Goal: Navigation & Orientation: Go to known website

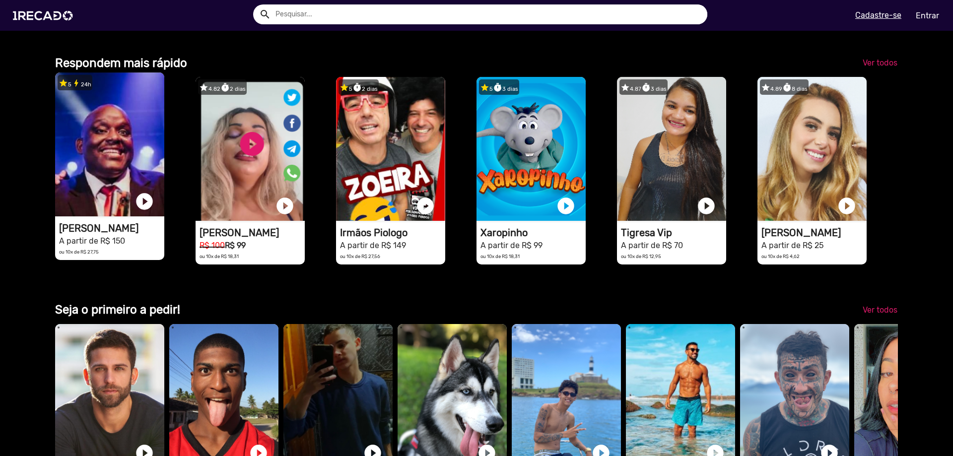
scroll to position [2432, 0]
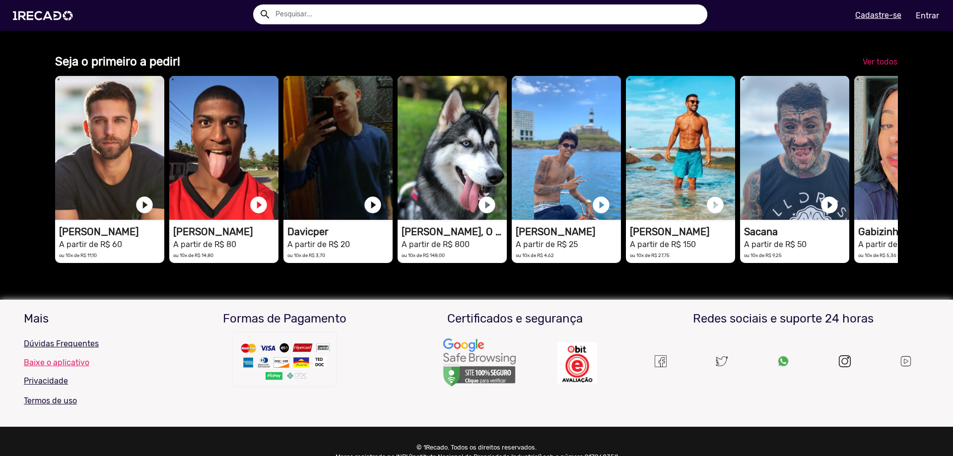
drag, startPoint x: 44, startPoint y: 146, endPoint x: 42, endPoint y: 132, distance: 14.5
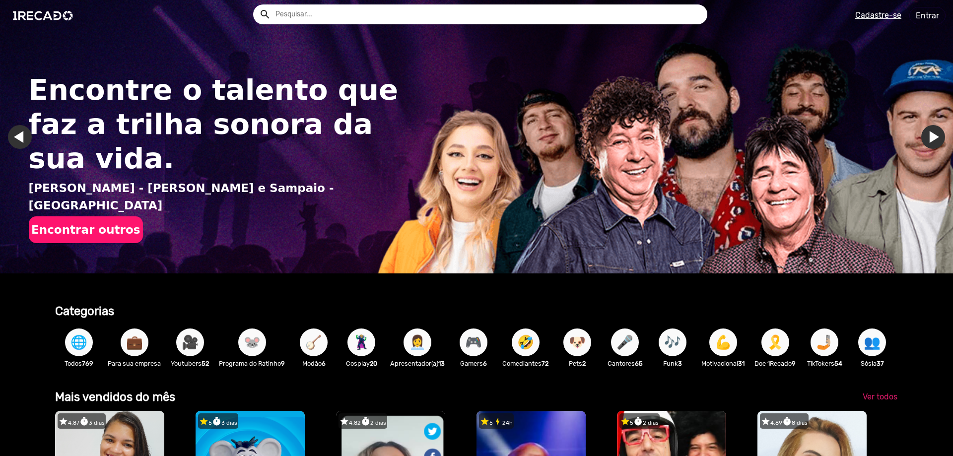
drag, startPoint x: 70, startPoint y: 115, endPoint x: 72, endPoint y: 109, distance: 6.7
